Goal: Book appointment/travel/reservation

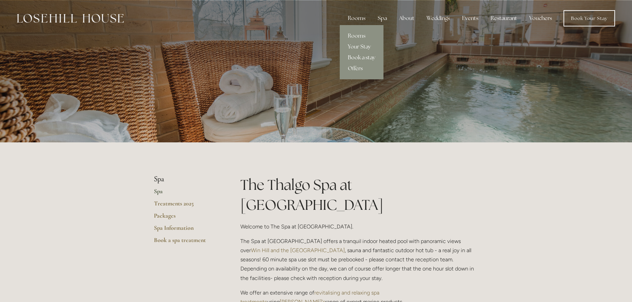
click at [364, 59] on link "Book a stay" at bounding box center [362, 57] width 44 height 11
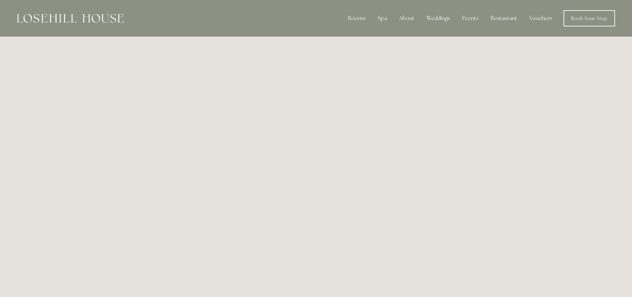
click at [64, 17] on img at bounding box center [70, 18] width 107 height 9
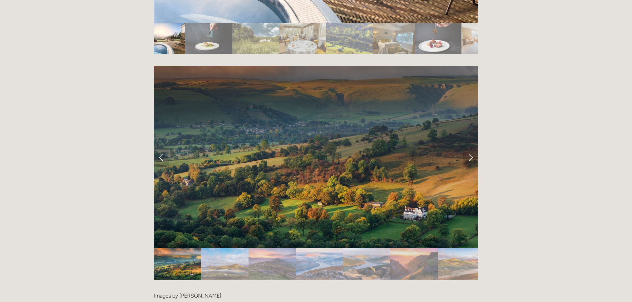
scroll to position [1323, 0]
